Goal: Transaction & Acquisition: Book appointment/travel/reservation

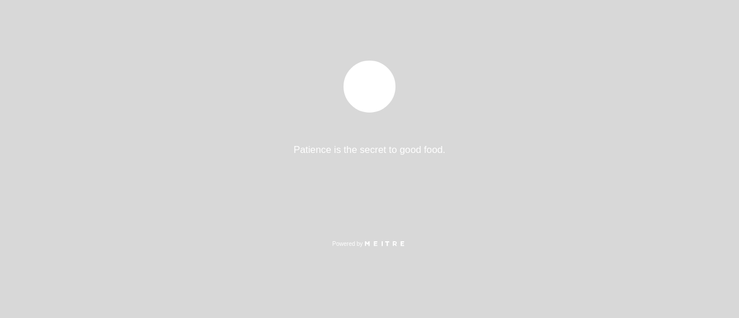
select select "es"
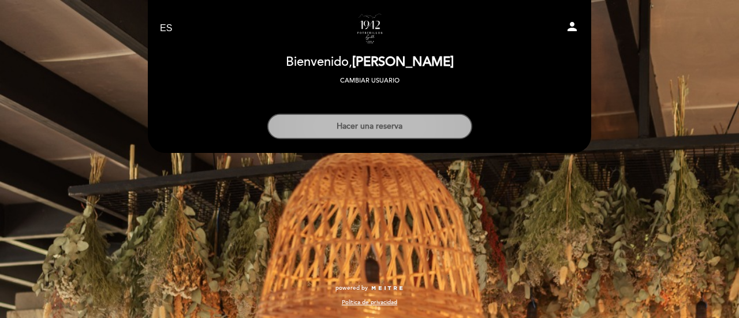
click at [384, 125] on button "Hacer una reserva" at bounding box center [369, 126] width 205 height 25
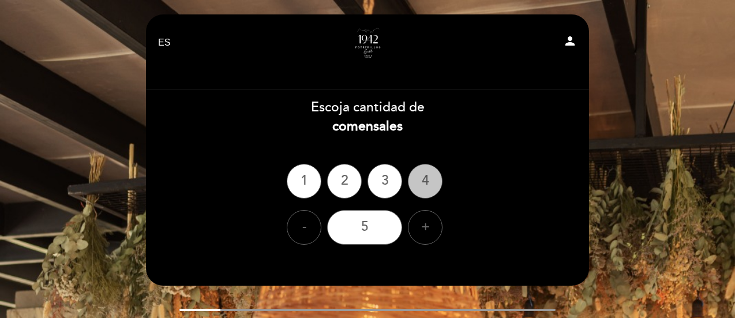
click at [432, 189] on div "4" at bounding box center [425, 181] width 35 height 35
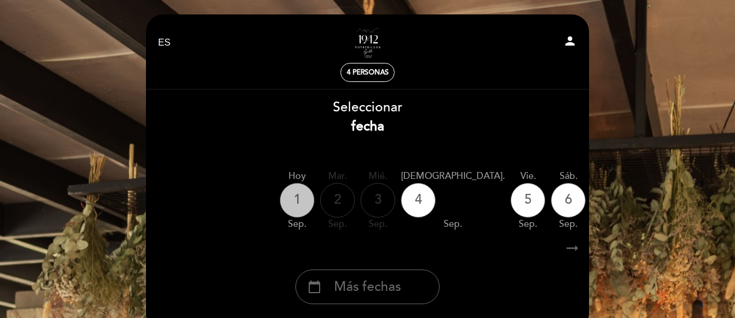
click at [301, 195] on div "1" at bounding box center [297, 200] width 35 height 35
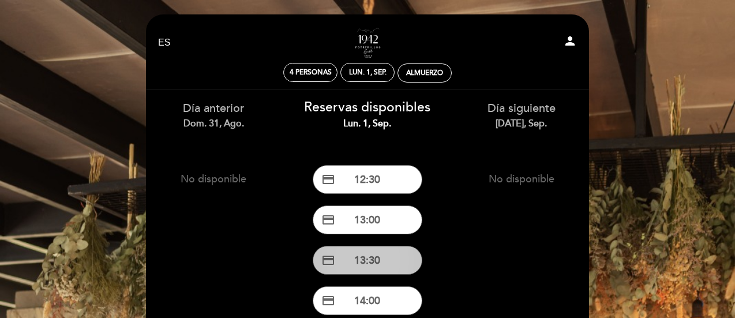
click at [368, 273] on button "credit_card 13:30" at bounding box center [368, 260] width 110 height 29
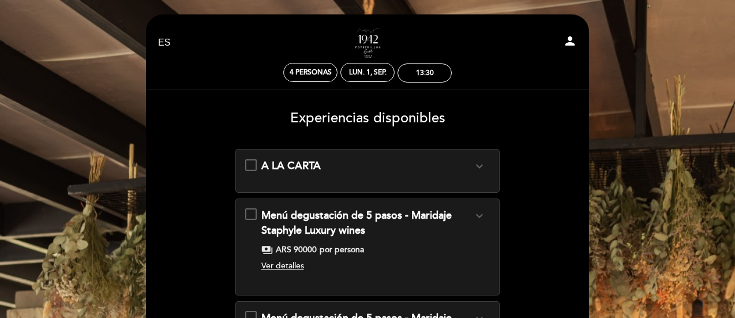
click at [245, 166] on div "A LA CARTA expand_more" at bounding box center [367, 166] width 245 height 15
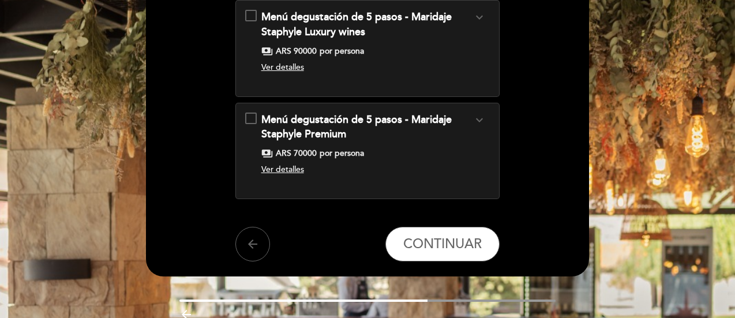
scroll to position [205, 0]
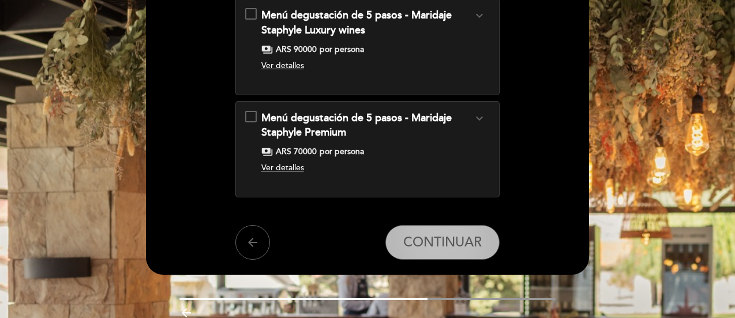
click at [443, 246] on span "CONTINUAR" at bounding box center [442, 242] width 78 height 16
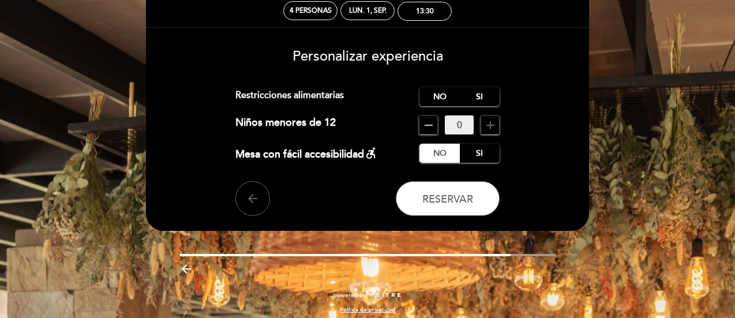
scroll to position [0, 0]
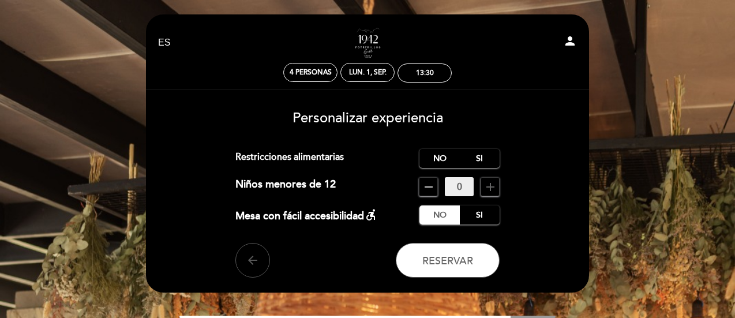
click at [250, 271] on button "arrow_back" at bounding box center [252, 260] width 35 height 35
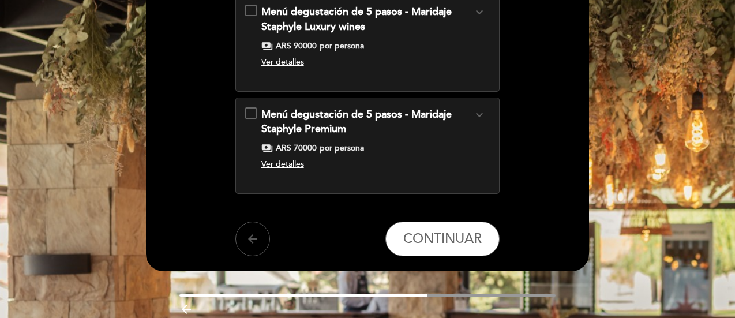
click at [257, 250] on button "arrow_back" at bounding box center [252, 239] width 35 height 35
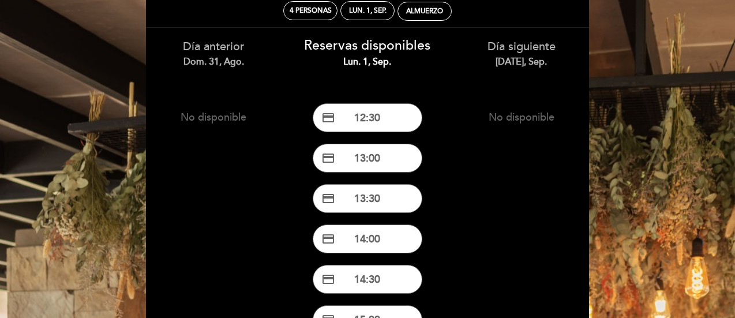
scroll to position [216, 0]
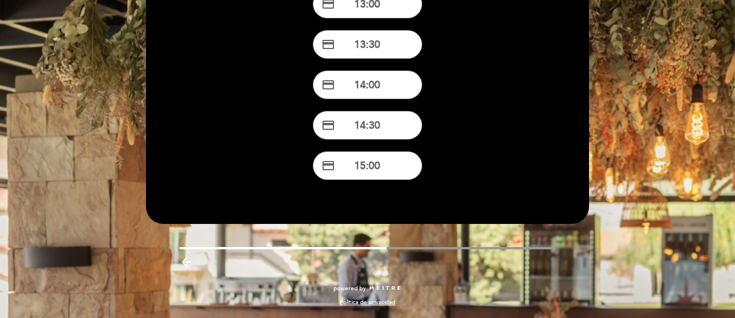
click at [185, 260] on icon "arrow_backward" at bounding box center [186, 262] width 14 height 14
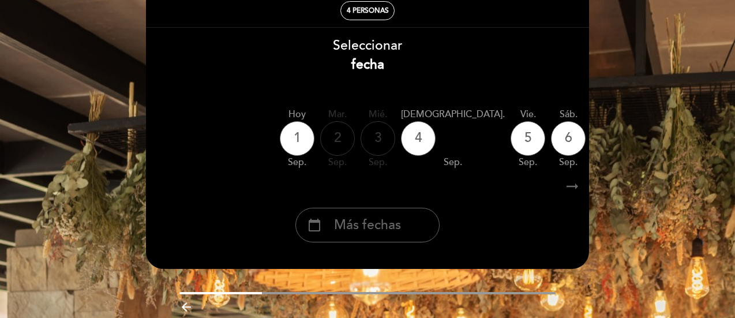
click at [183, 312] on icon "arrow_backward" at bounding box center [186, 307] width 14 height 14
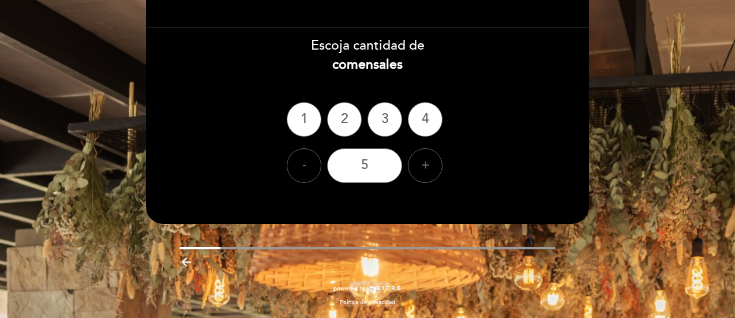
click at [186, 261] on icon "arrow_backward" at bounding box center [186, 262] width 14 height 14
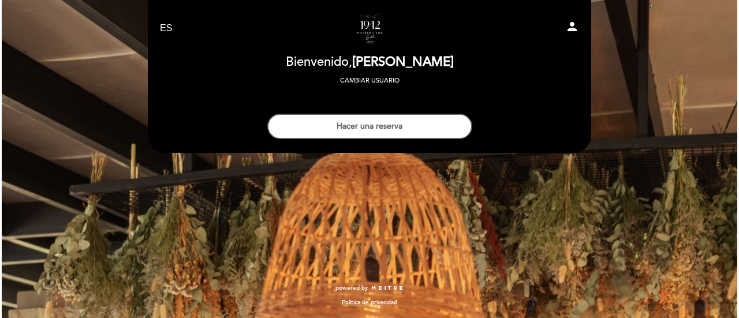
scroll to position [0, 0]
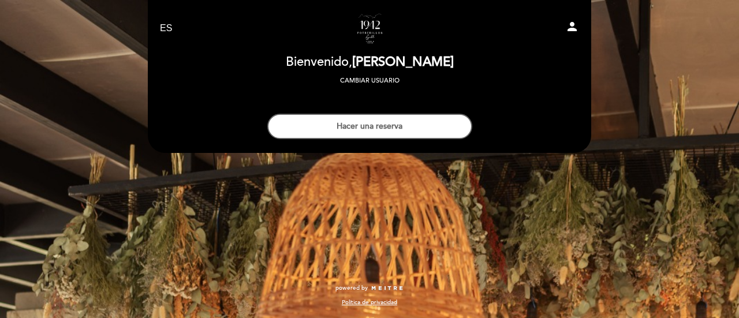
click at [186, 262] on div "EN ES PT 1942 Potrerillos Grill person [GEOGRAPHIC_DATA] Bienvenido, [PERSON_NA…" at bounding box center [369, 159] width 739 height 318
